Goal: Information Seeking & Learning: Find specific fact

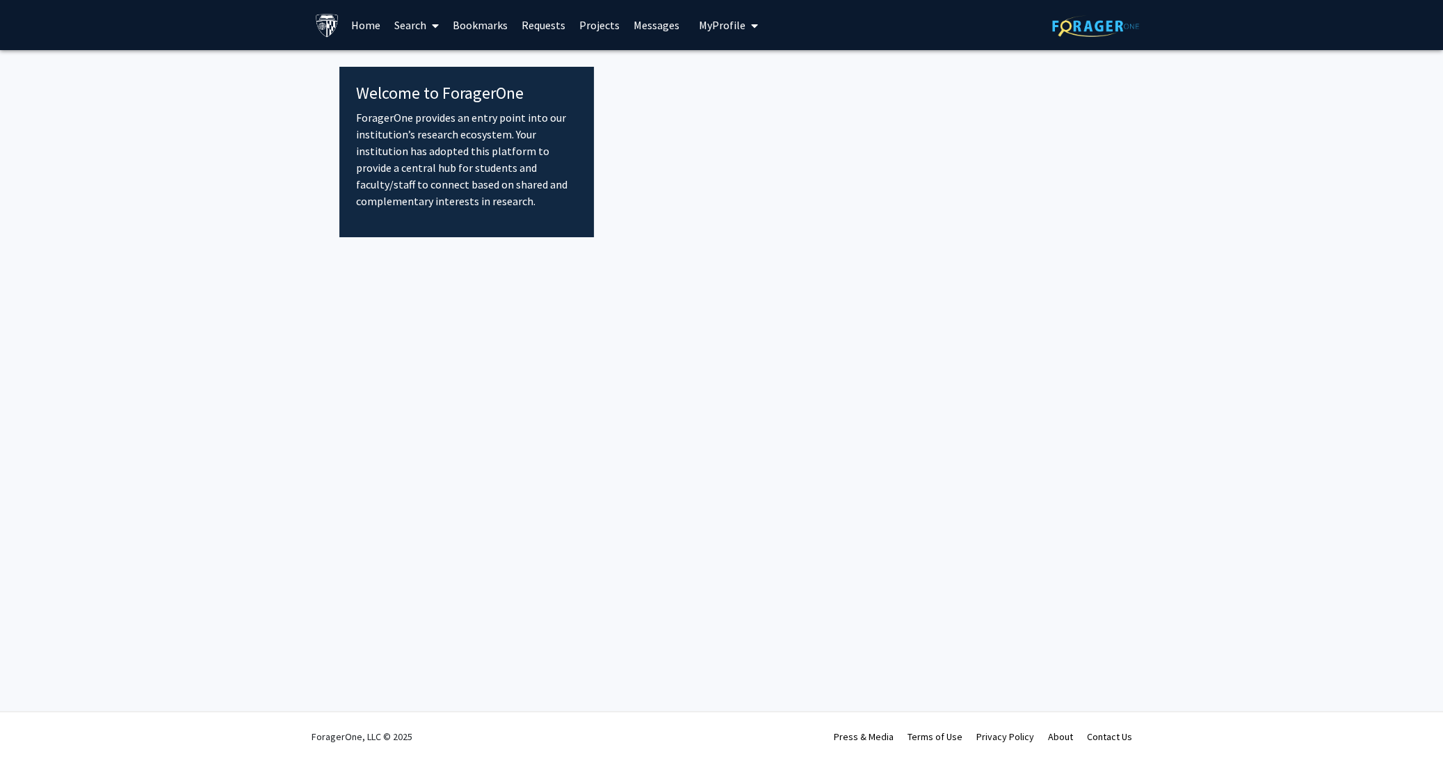
click at [368, 29] on link "Home" at bounding box center [365, 25] width 43 height 49
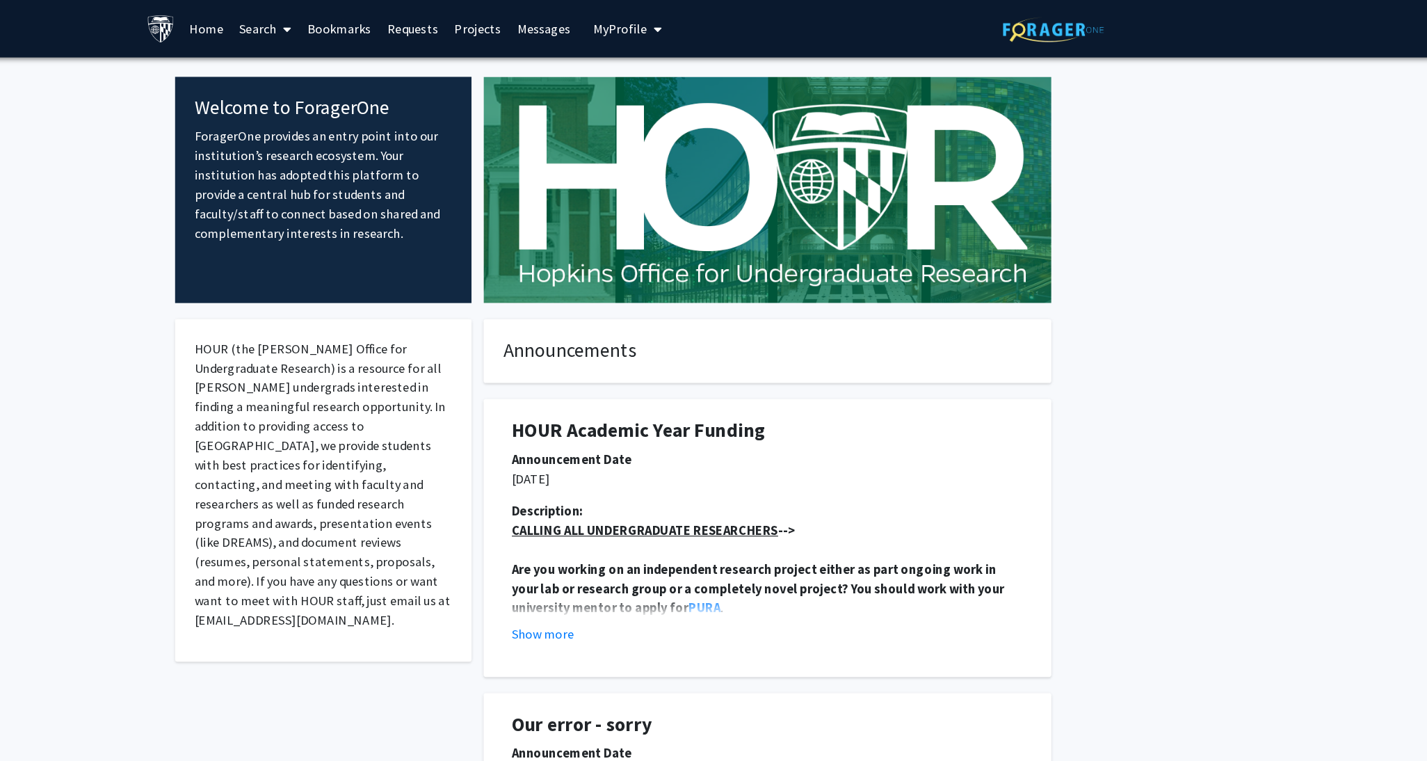
click at [360, 19] on link "Home" at bounding box center [358, 25] width 43 height 49
click at [358, 29] on link "Home" at bounding box center [358, 25] width 43 height 49
click at [399, 32] on link "Search" at bounding box center [409, 25] width 58 height 49
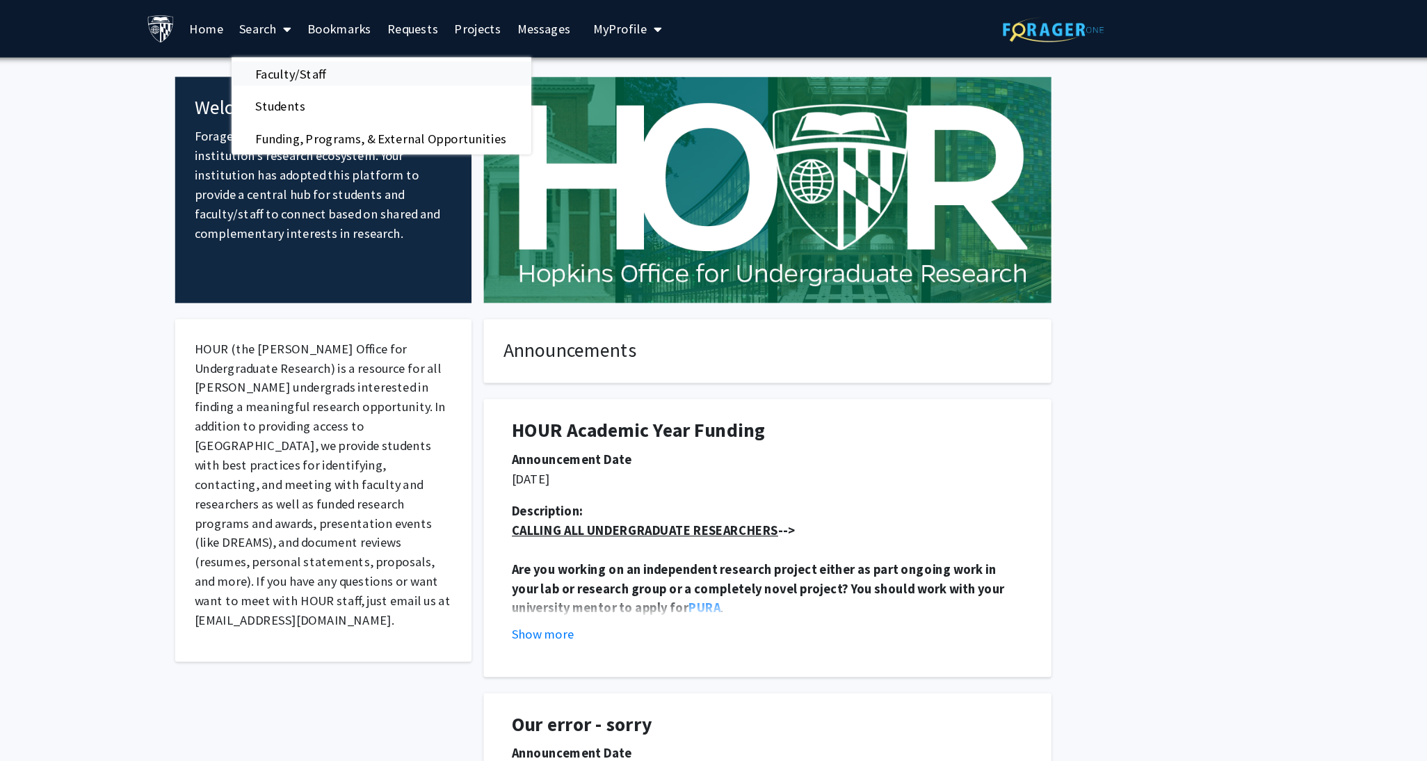
click at [452, 64] on span "Faculty/Staff" at bounding box center [431, 64] width 102 height 28
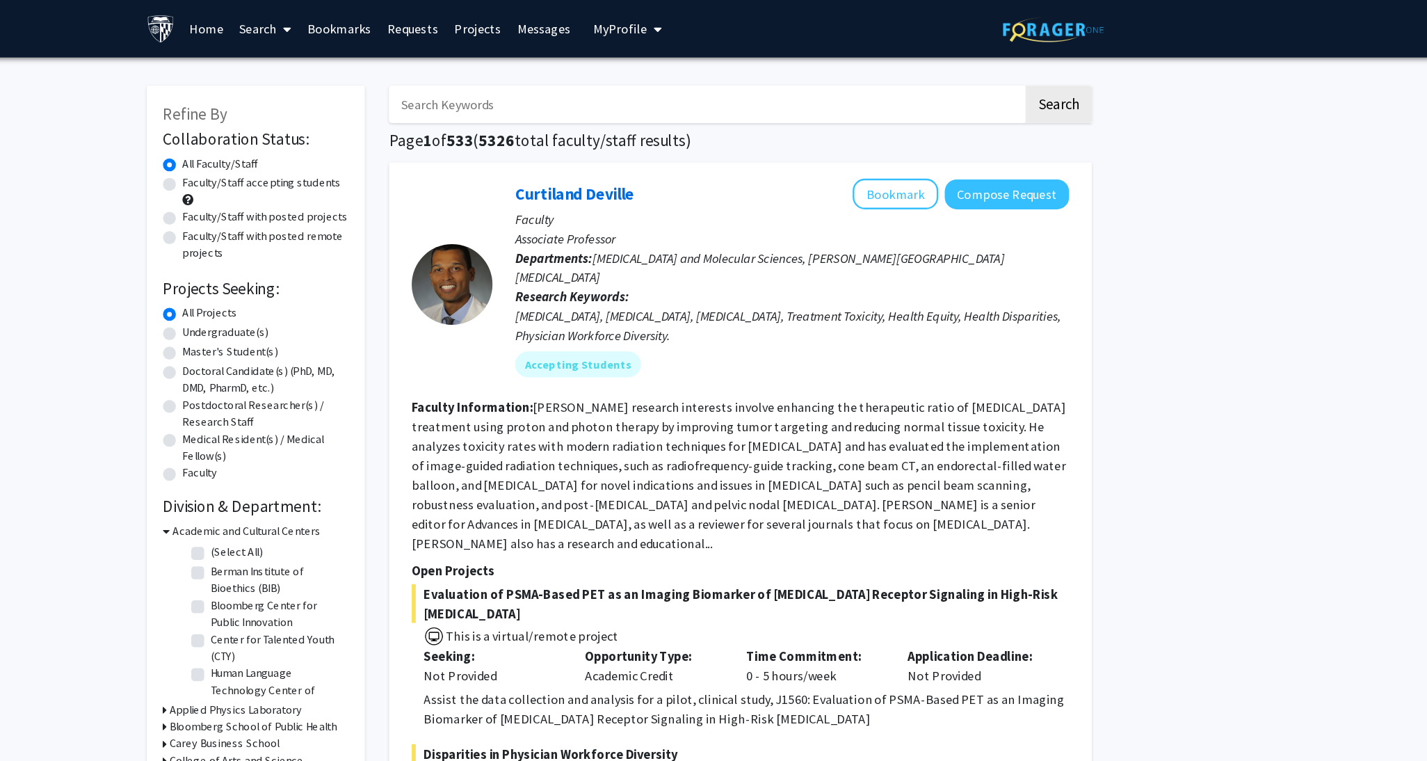
click at [631, 98] on input "Search Keywords" at bounding box center [788, 90] width 546 height 32
click at [795, 181] on p "Faculty" at bounding box center [862, 189] width 477 height 17
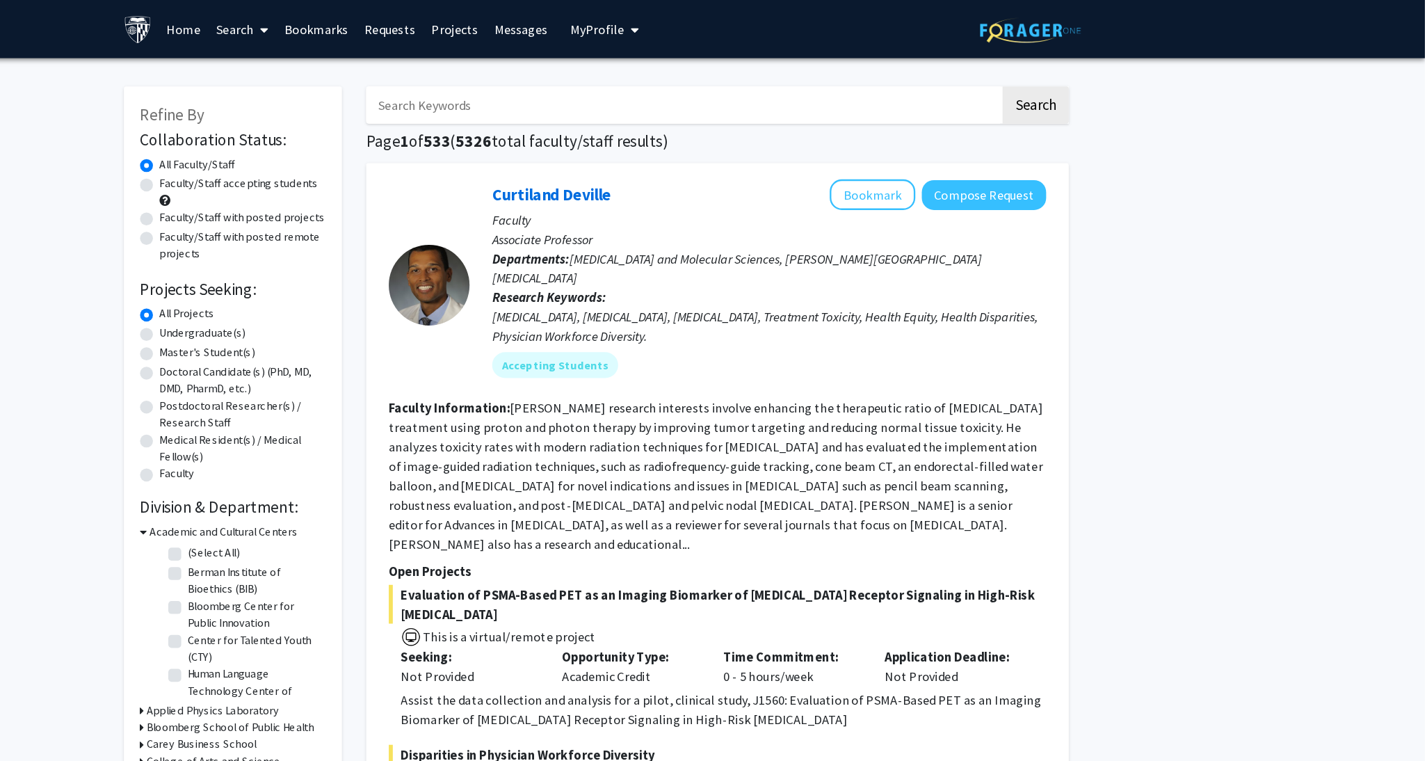
click at [661, 84] on input "Search Keywords" at bounding box center [788, 90] width 546 height 32
type input "cognitive"
click at [1063, 74] on button "Search" at bounding box center [1091, 90] width 57 height 32
